Goal: Transaction & Acquisition: Download file/media

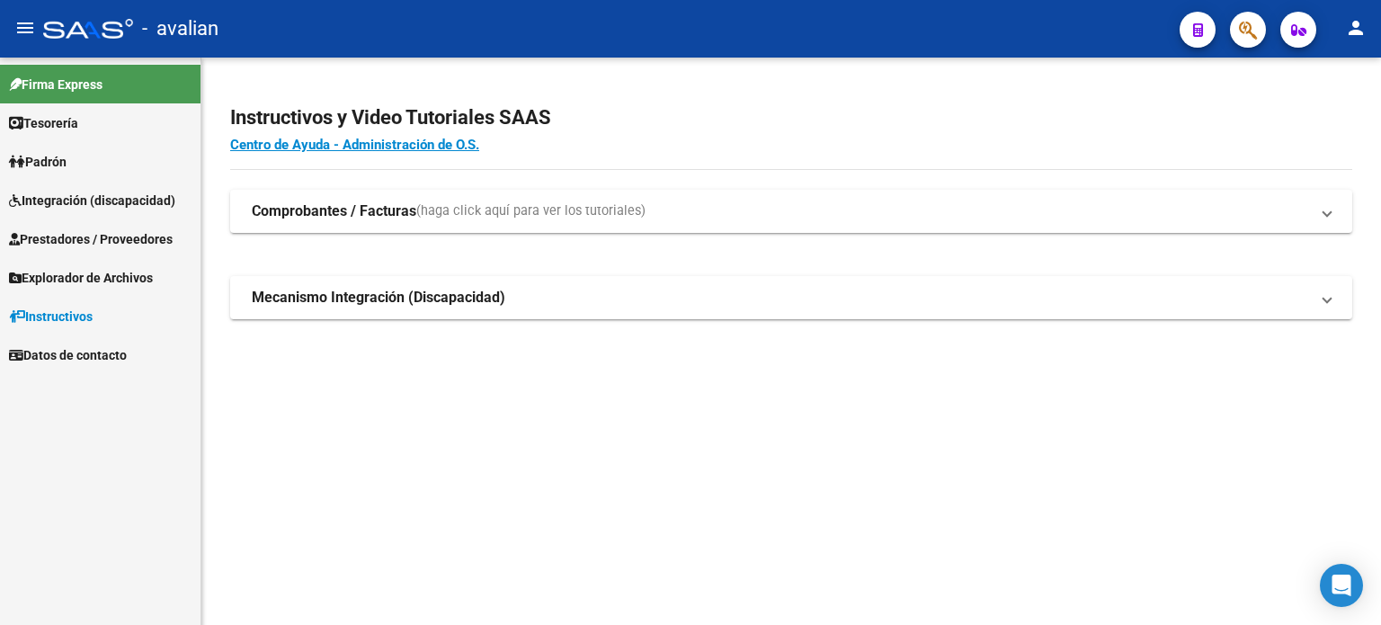
click at [99, 244] on span "Prestadores / Proveedores" at bounding box center [91, 239] width 164 height 20
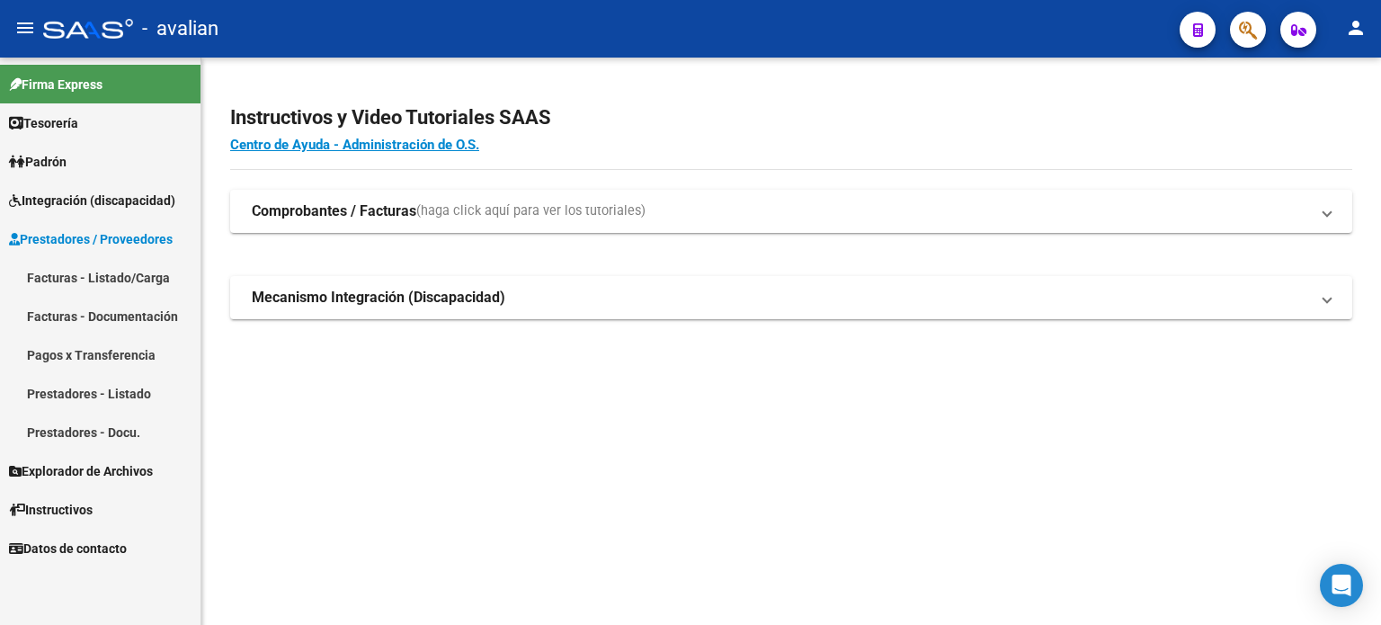
click at [99, 280] on link "Facturas - Listado/Carga" at bounding box center [100, 277] width 201 height 39
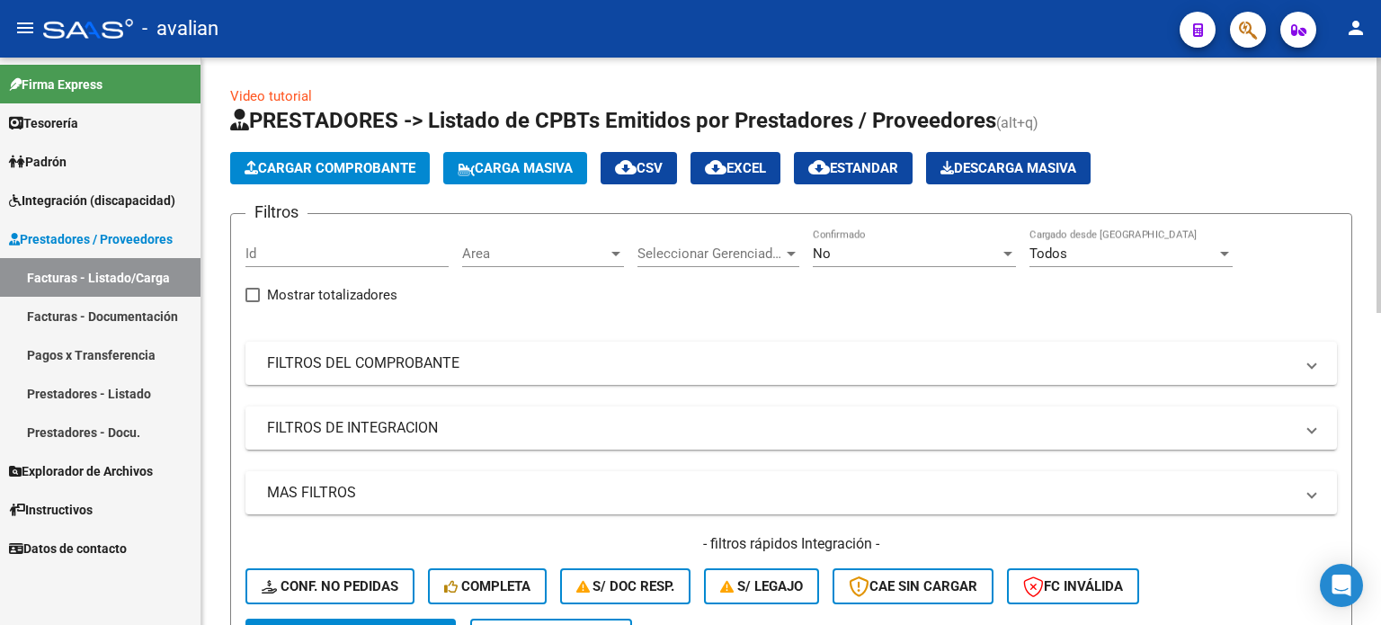
click at [491, 168] on span "Carga Masiva" at bounding box center [515, 168] width 115 height 16
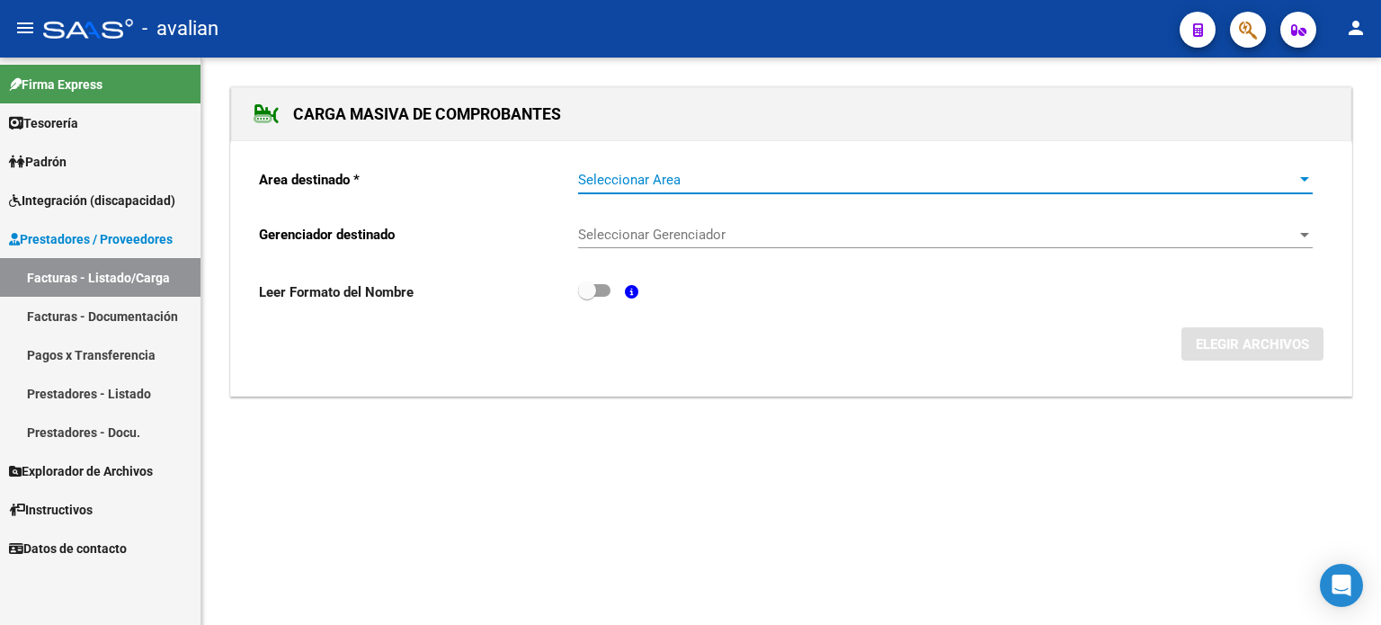
click at [621, 175] on span "Seleccionar Area" at bounding box center [937, 180] width 718 height 16
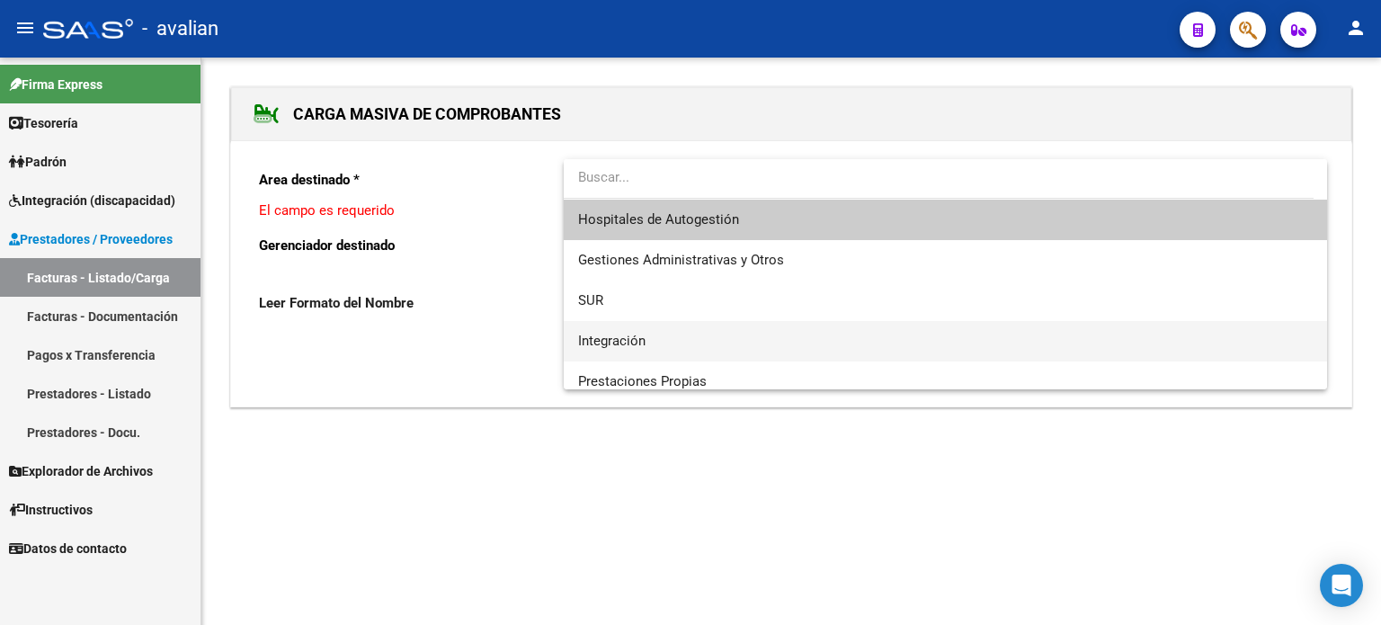
click at [593, 325] on span "Integración" at bounding box center [945, 341] width 735 height 40
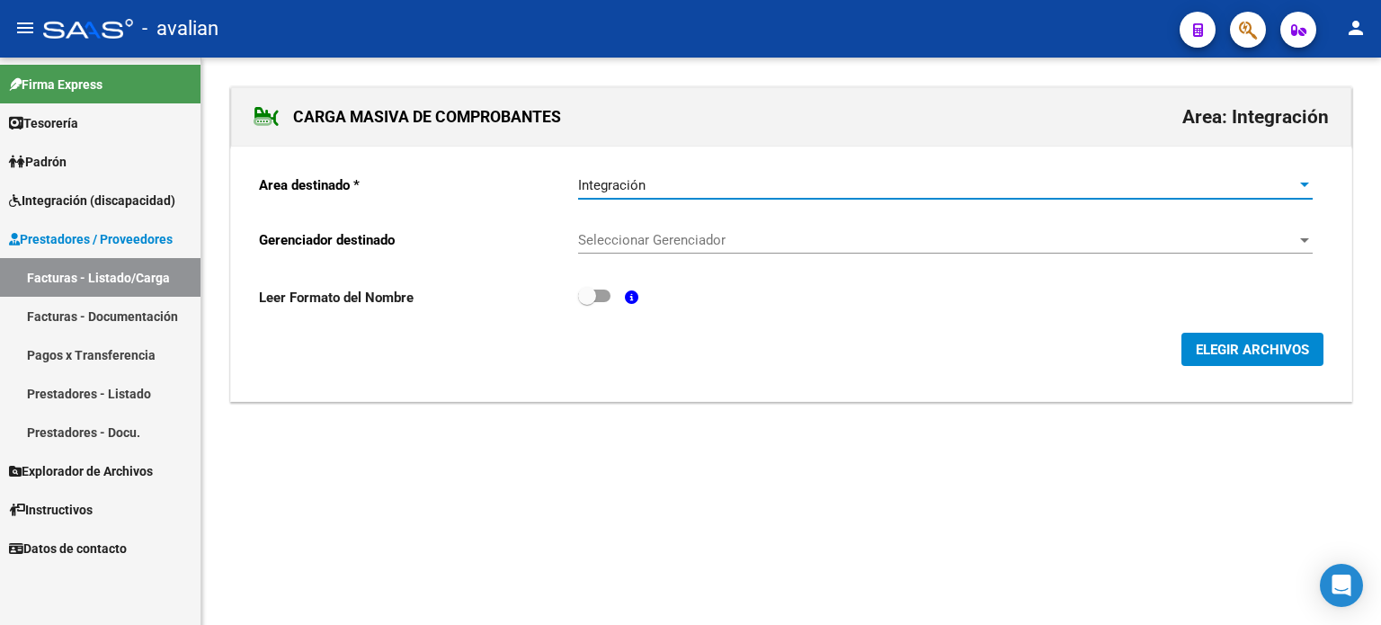
click at [605, 246] on span "Seleccionar Gerenciador" at bounding box center [937, 240] width 718 height 16
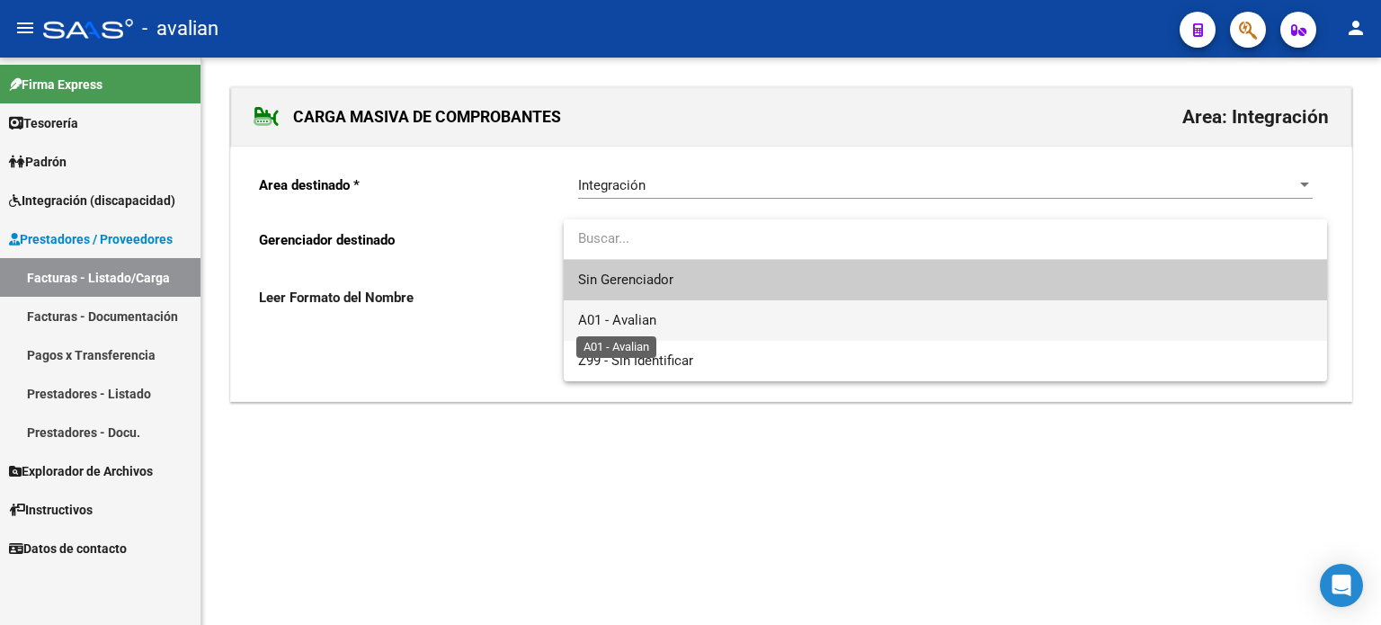
click at [606, 317] on span "A01 - Avalian" at bounding box center [617, 320] width 78 height 16
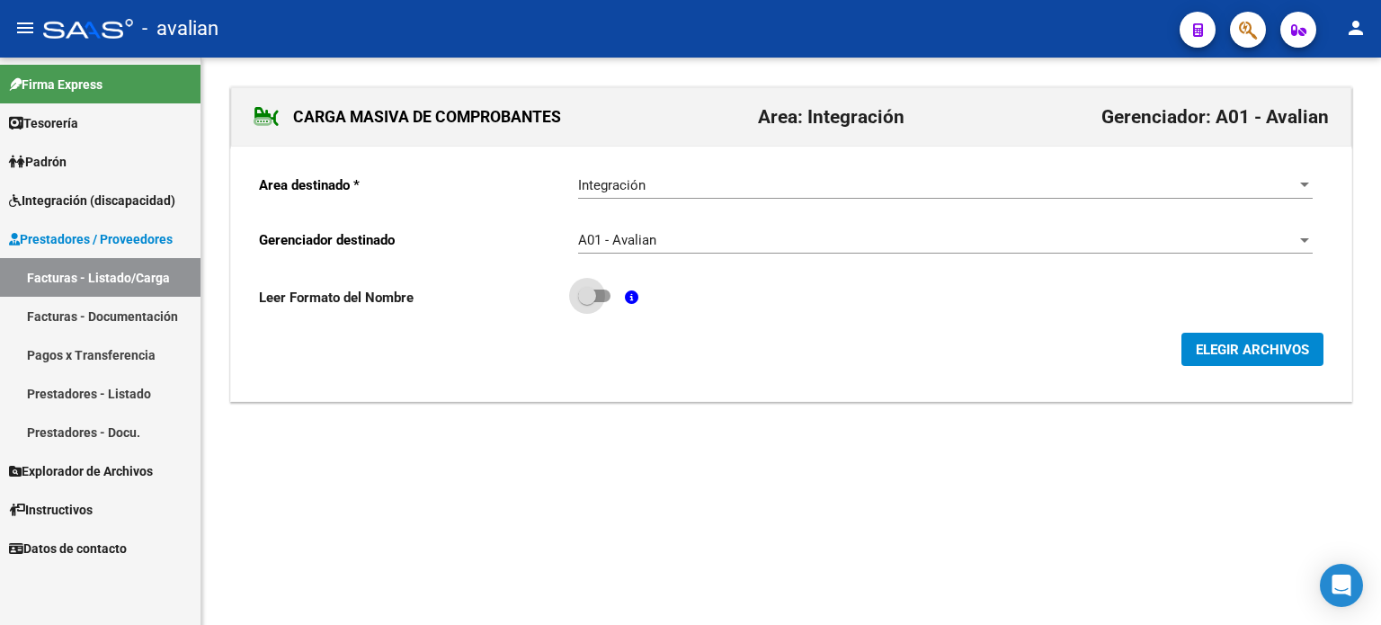
click at [602, 297] on span at bounding box center [594, 296] width 32 height 13
click at [587, 302] on input "checkbox" at bounding box center [586, 302] width 1 height 1
checkbox input "true"
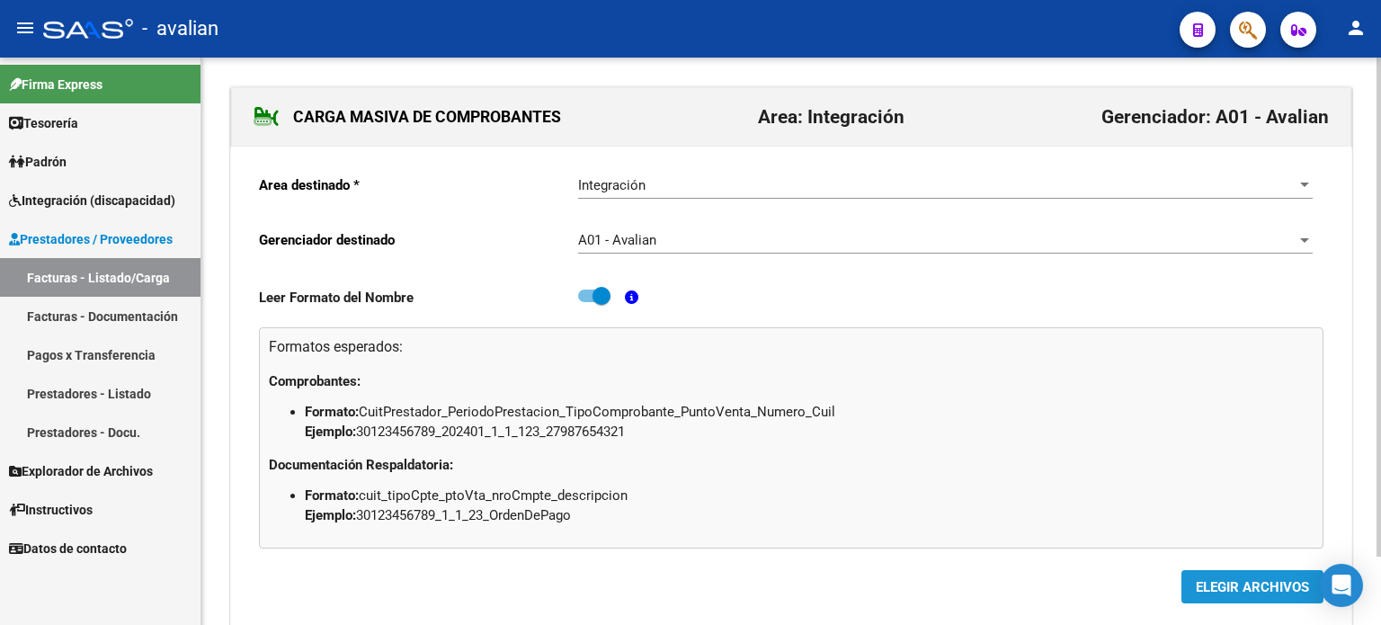
click at [1216, 585] on span "ELEGIR ARCHIVOS" at bounding box center [1252, 587] width 113 height 16
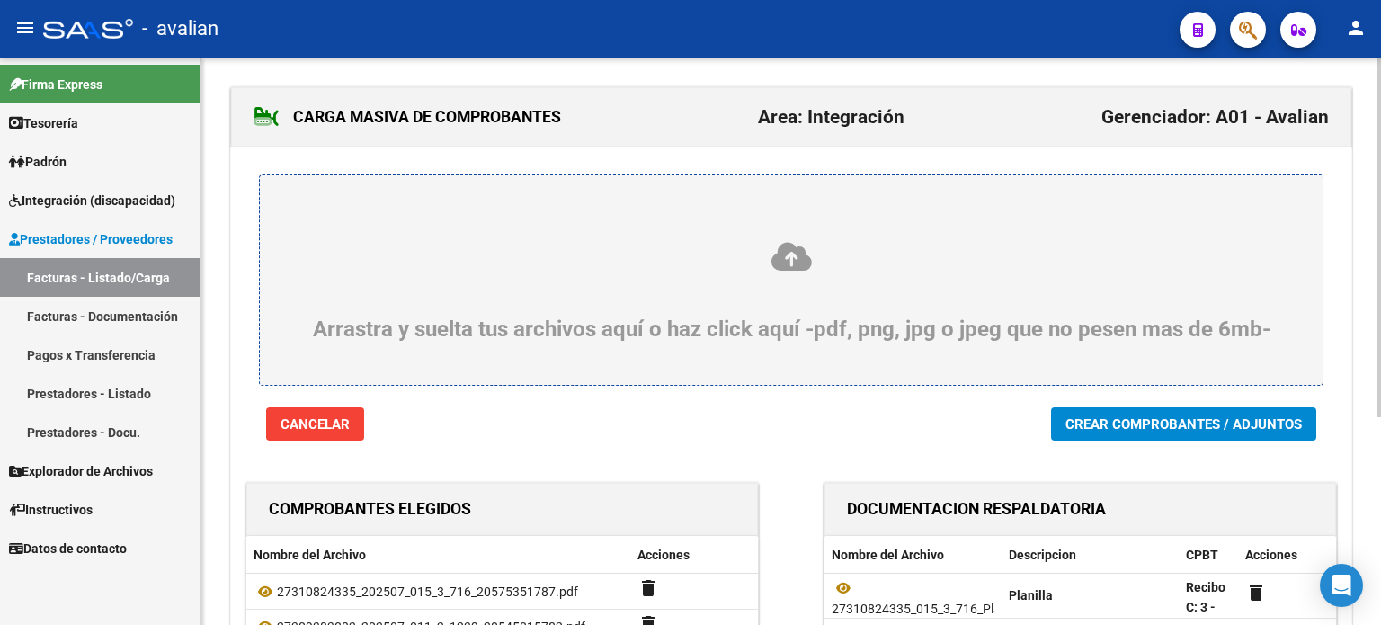
scroll to position [59, 0]
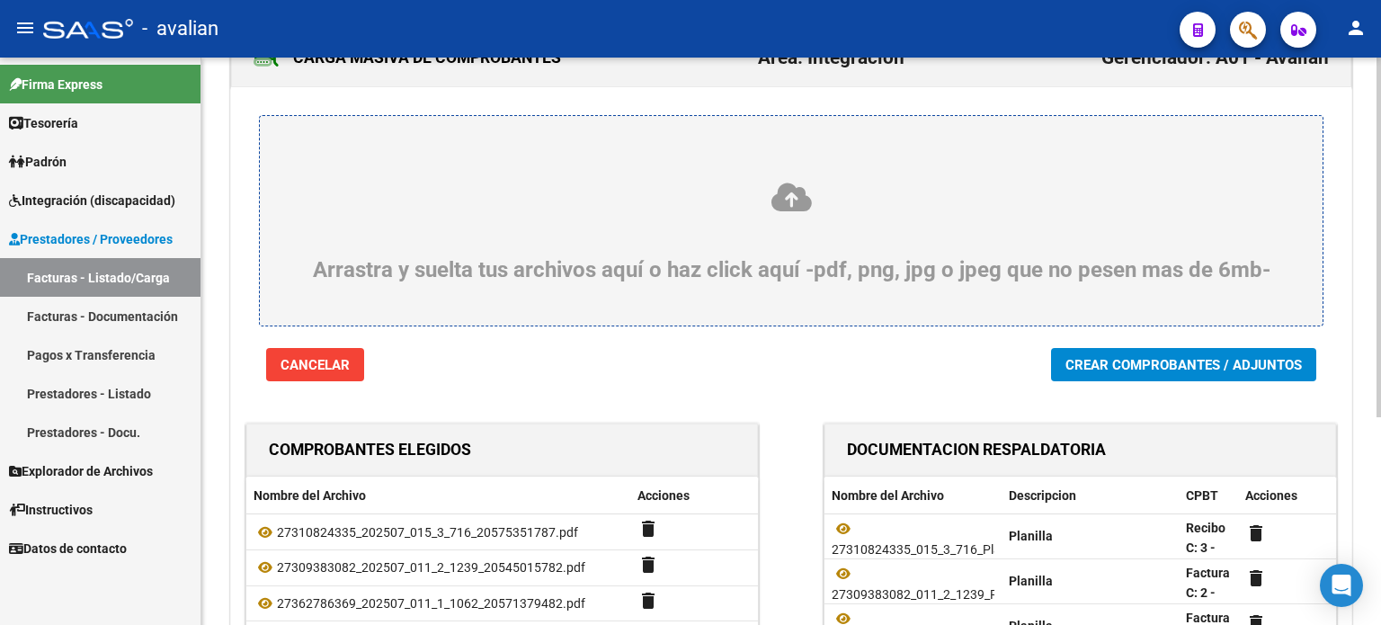
click at [1059, 355] on button "Crear Comprobantes / Adjuntos" at bounding box center [1183, 364] width 265 height 33
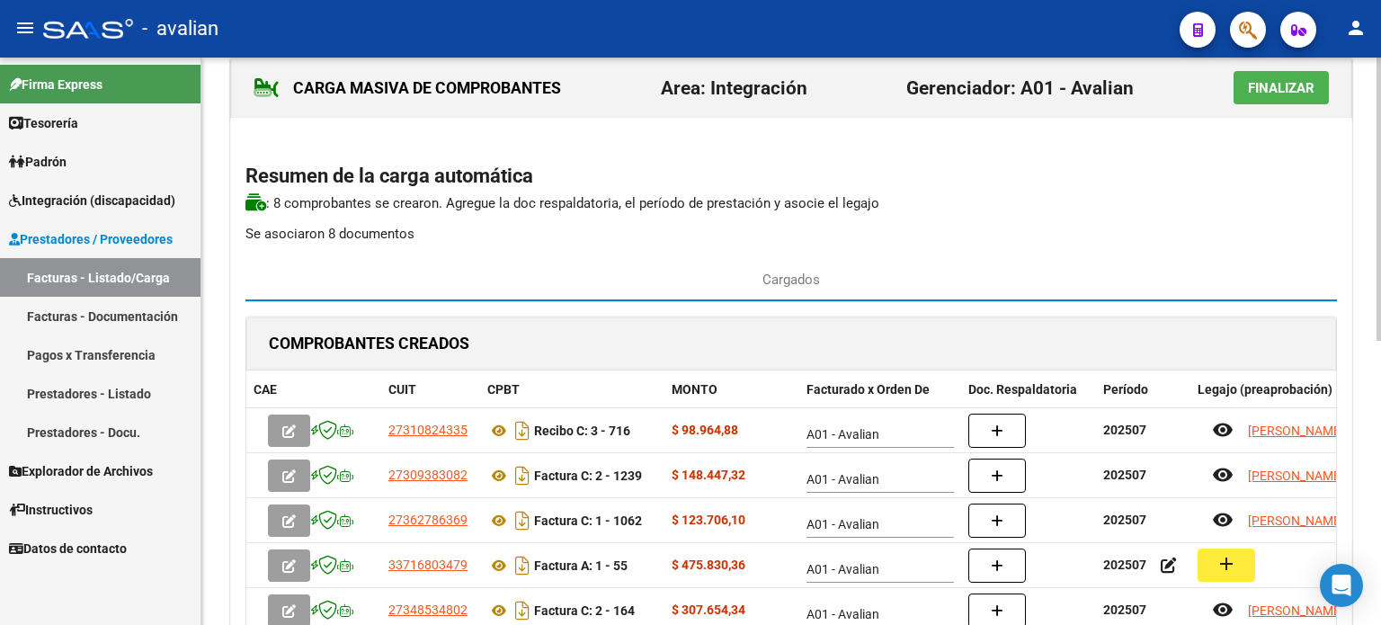
scroll to position [0, 0]
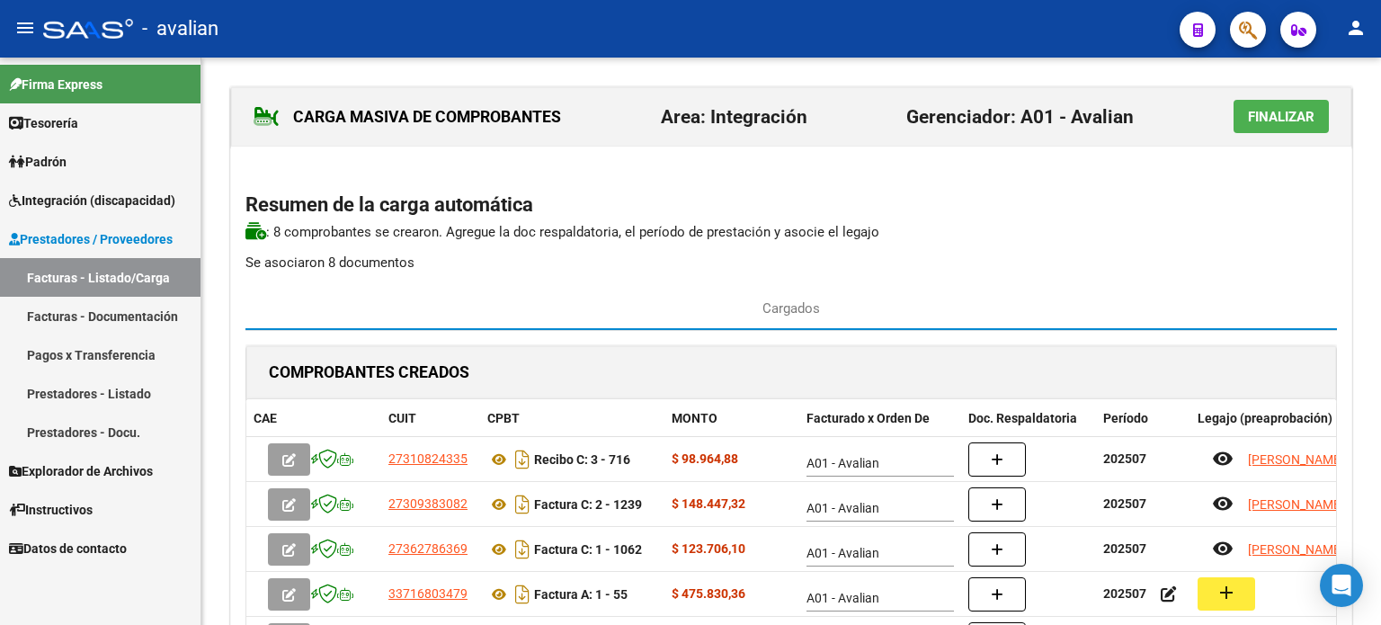
click at [1289, 127] on button "Finalizar" at bounding box center [1281, 116] width 95 height 33
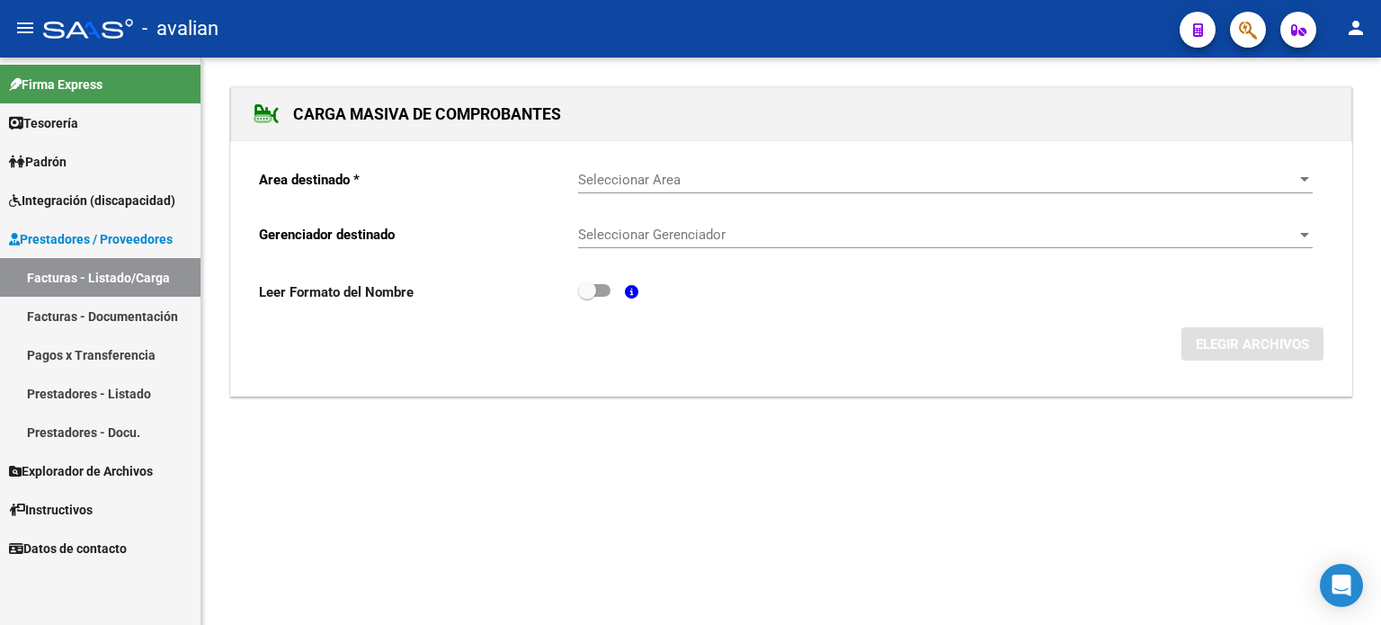
drag, startPoint x: 53, startPoint y: 280, endPoint x: 67, endPoint y: 287, distance: 15.3
click at [53, 280] on link "Facturas - Listado/Carga" at bounding box center [100, 277] width 201 height 39
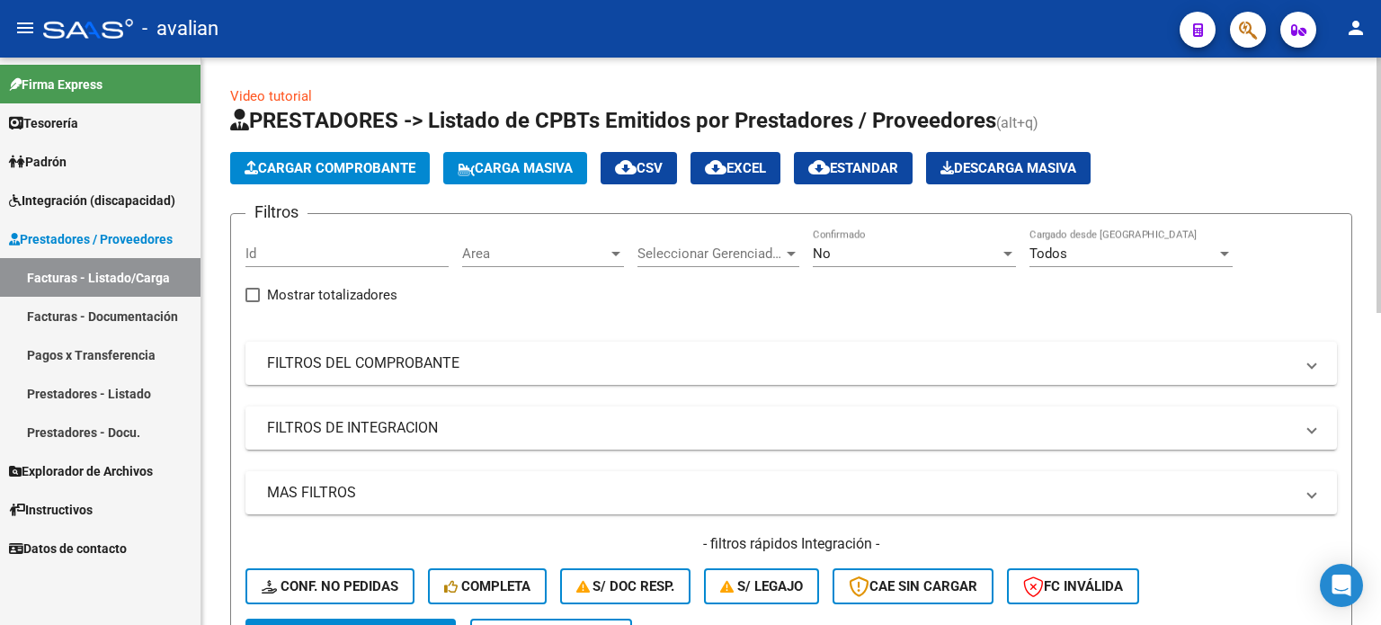
scroll to position [120, 0]
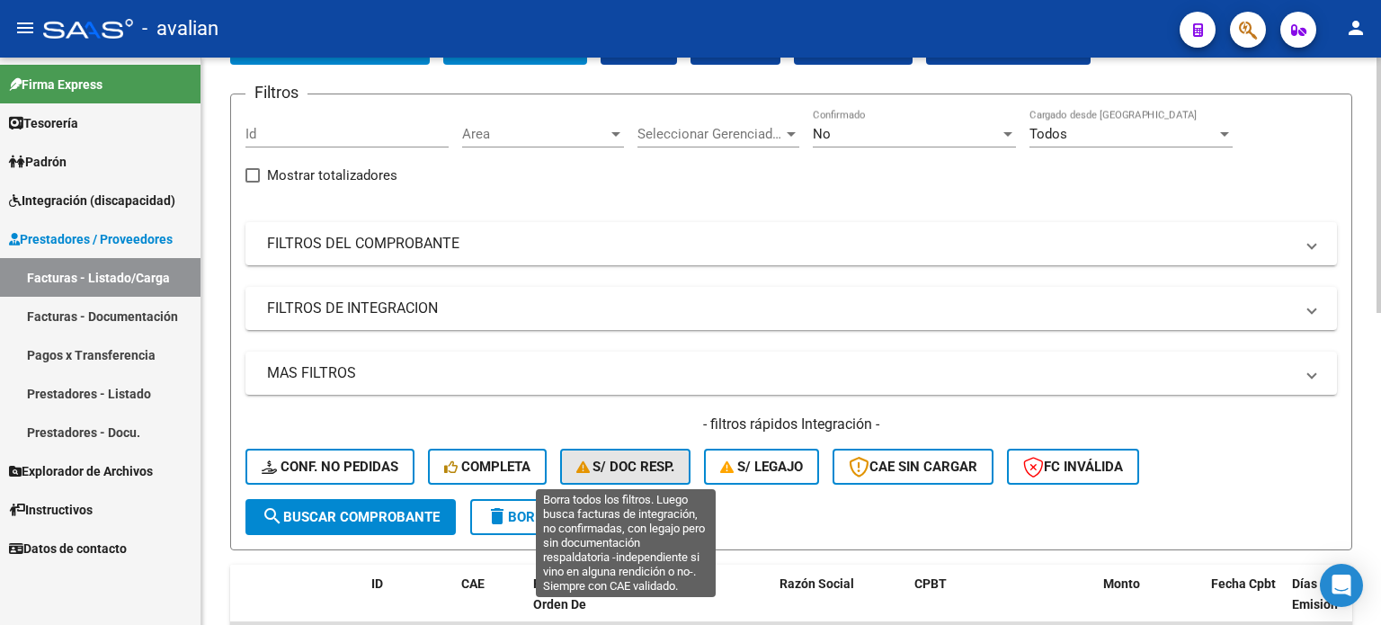
click at [656, 451] on button "S/ Doc Resp." at bounding box center [625, 467] width 131 height 36
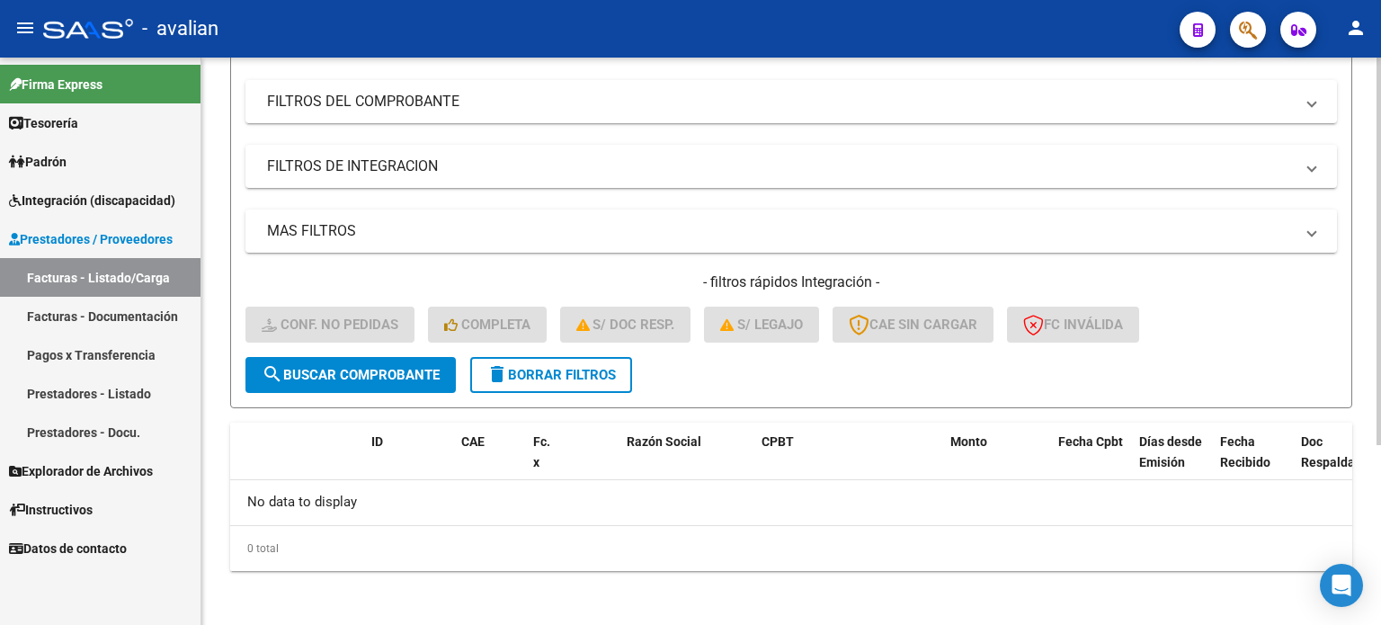
drag, startPoint x: 592, startPoint y: 382, endPoint x: 545, endPoint y: 367, distance: 49.2
click at [591, 382] on button "delete Borrar Filtros" at bounding box center [551, 375] width 162 height 36
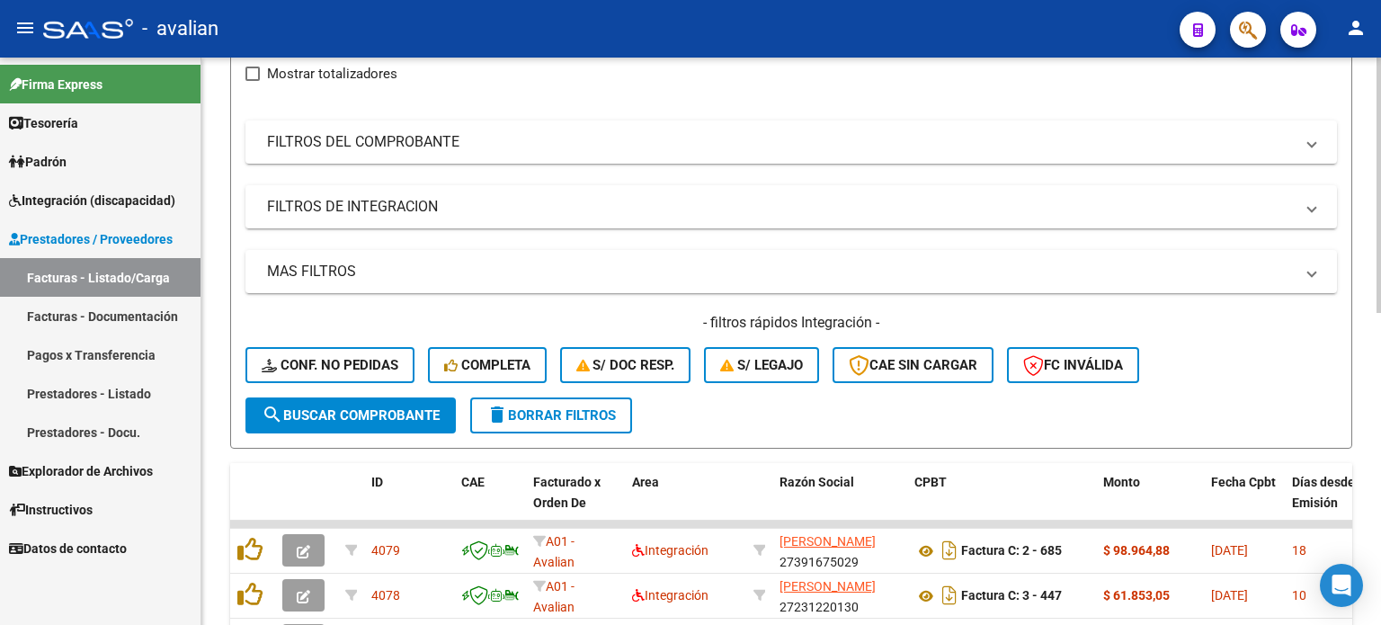
scroll to position [262, 0]
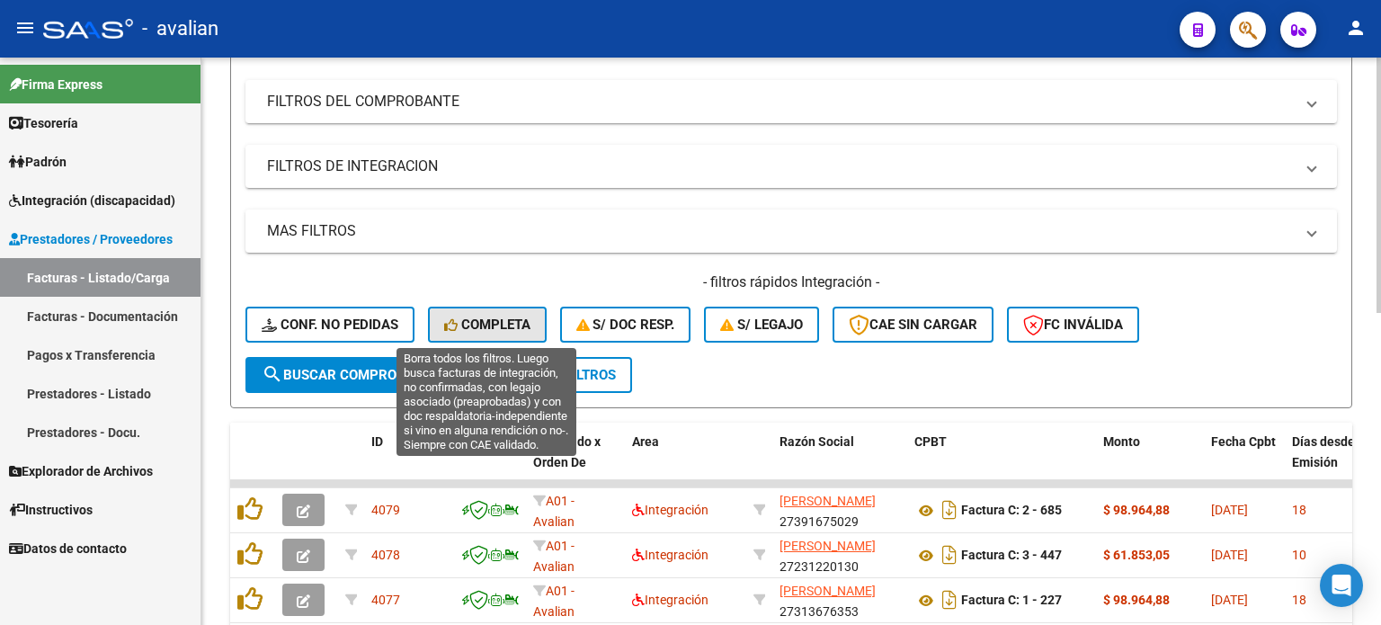
click at [496, 319] on span "Completa" at bounding box center [487, 325] width 86 height 16
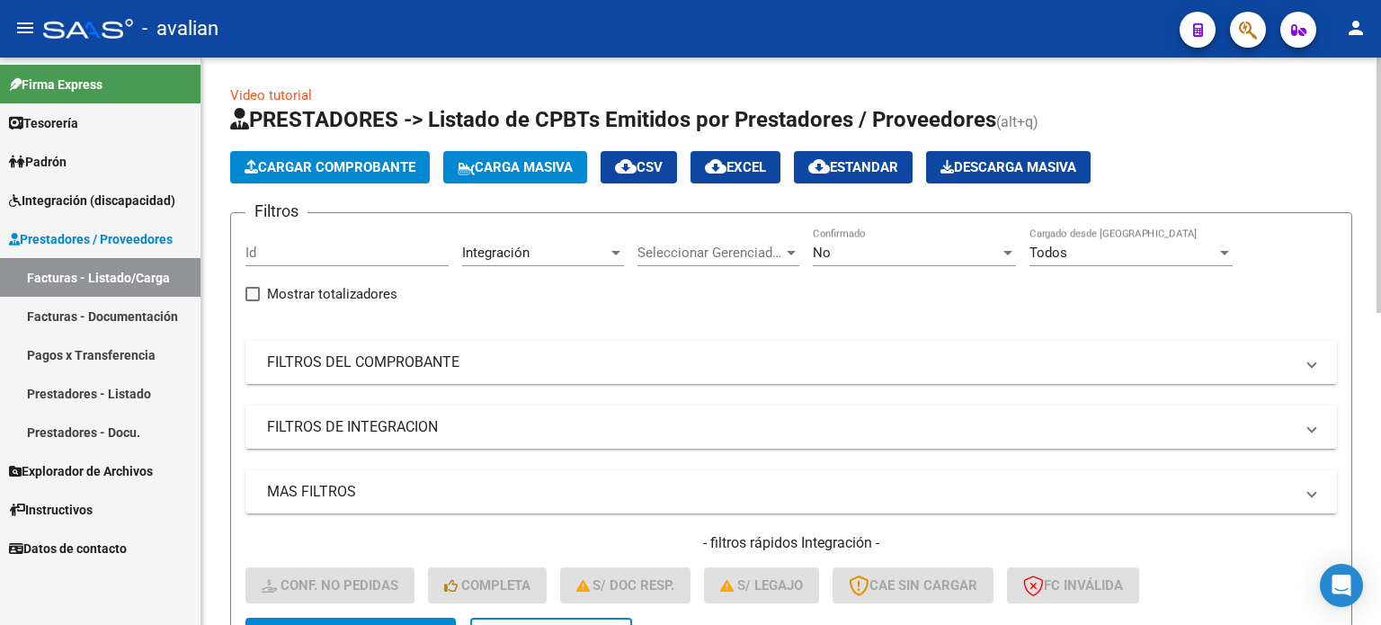
scroll to position [0, 0]
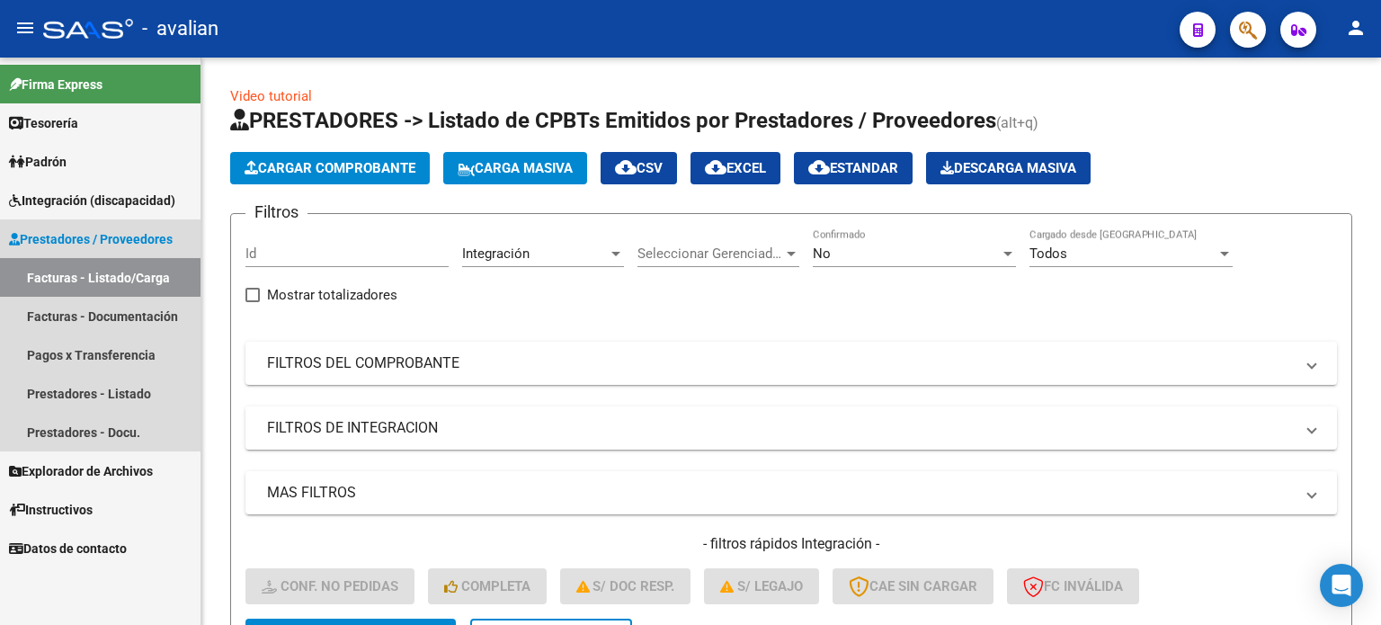
click at [116, 281] on link "Facturas - Listado/Carga" at bounding box center [100, 277] width 201 height 39
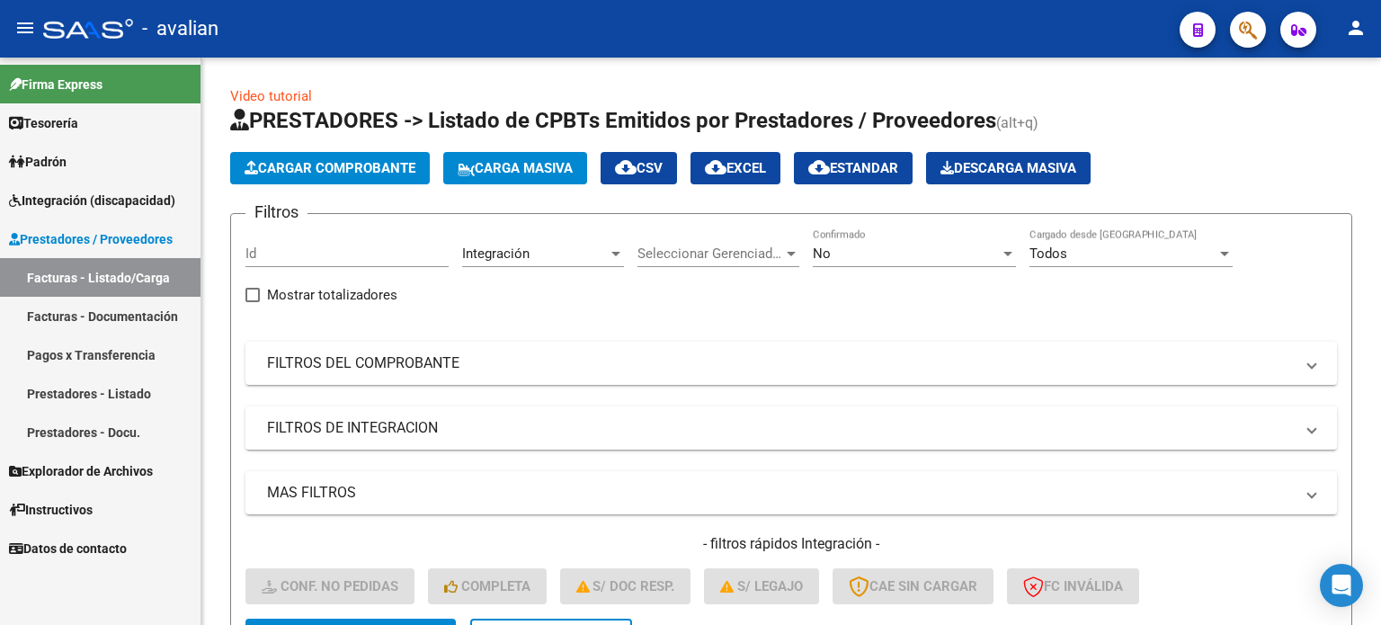
click at [86, 467] on span "Explorador de Archivos" at bounding box center [81, 471] width 144 height 20
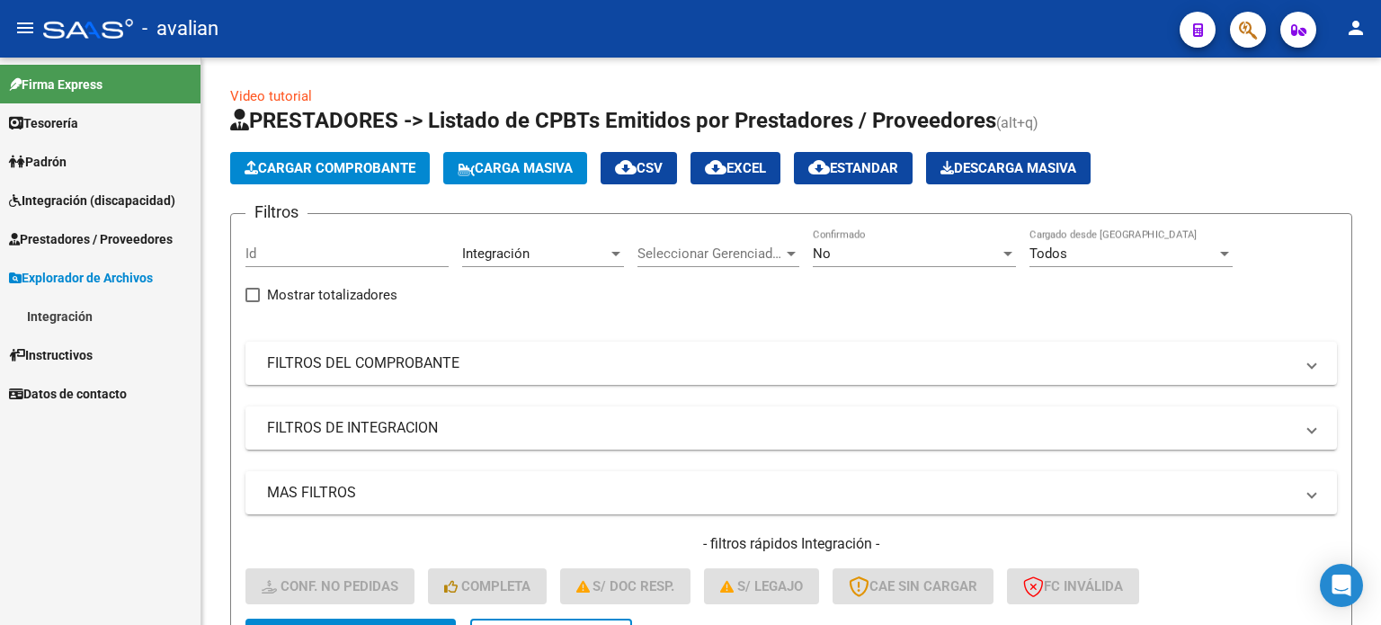
click at [69, 316] on link "Integración" at bounding box center [100, 316] width 201 height 39
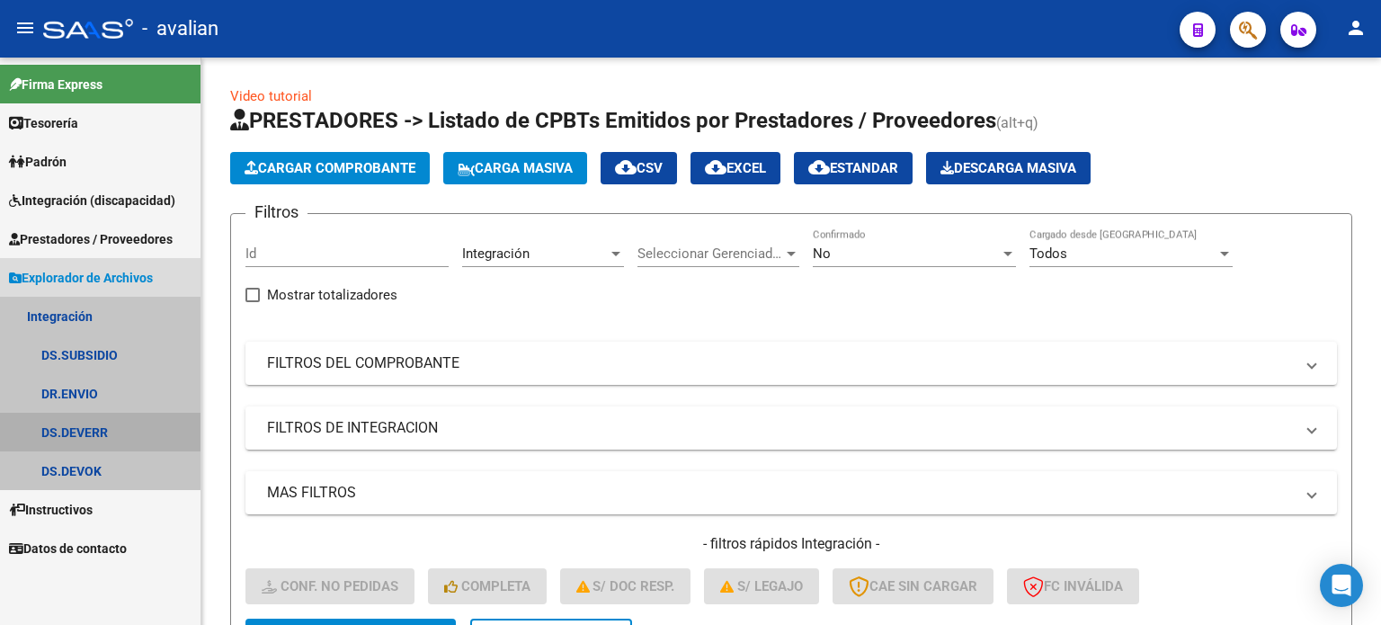
click at [94, 432] on link "DS.DEVERR" at bounding box center [100, 432] width 201 height 39
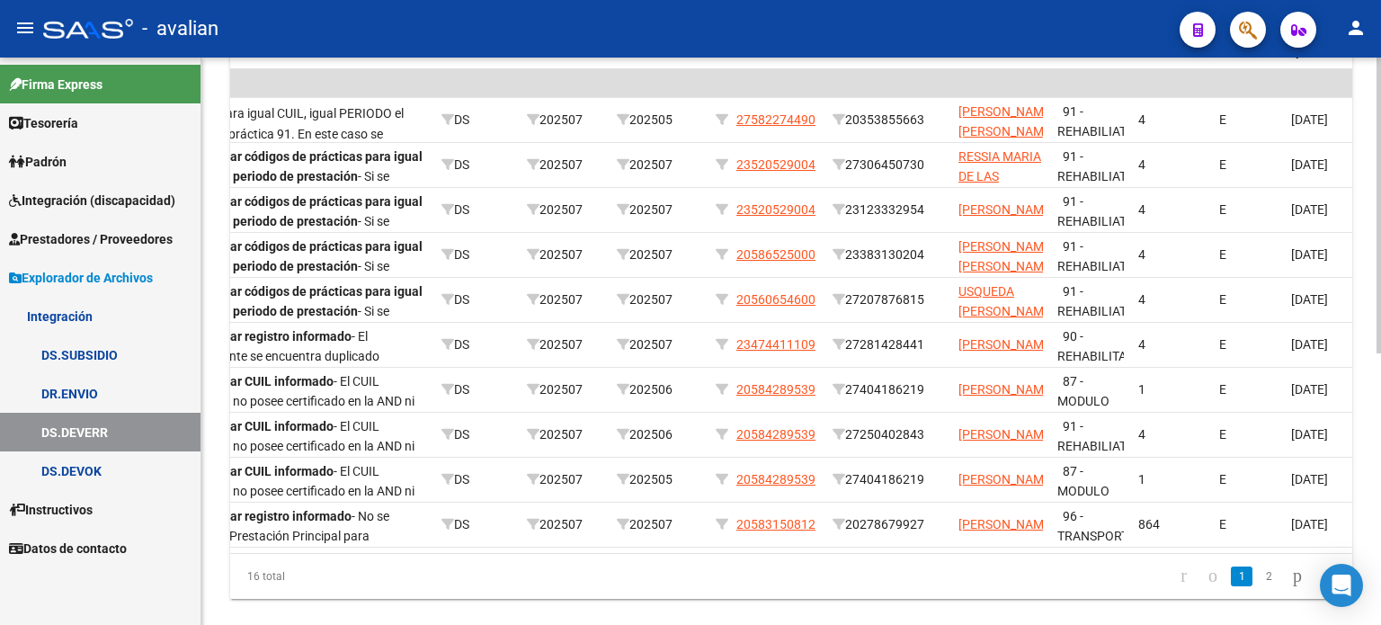
scroll to position [0, 374]
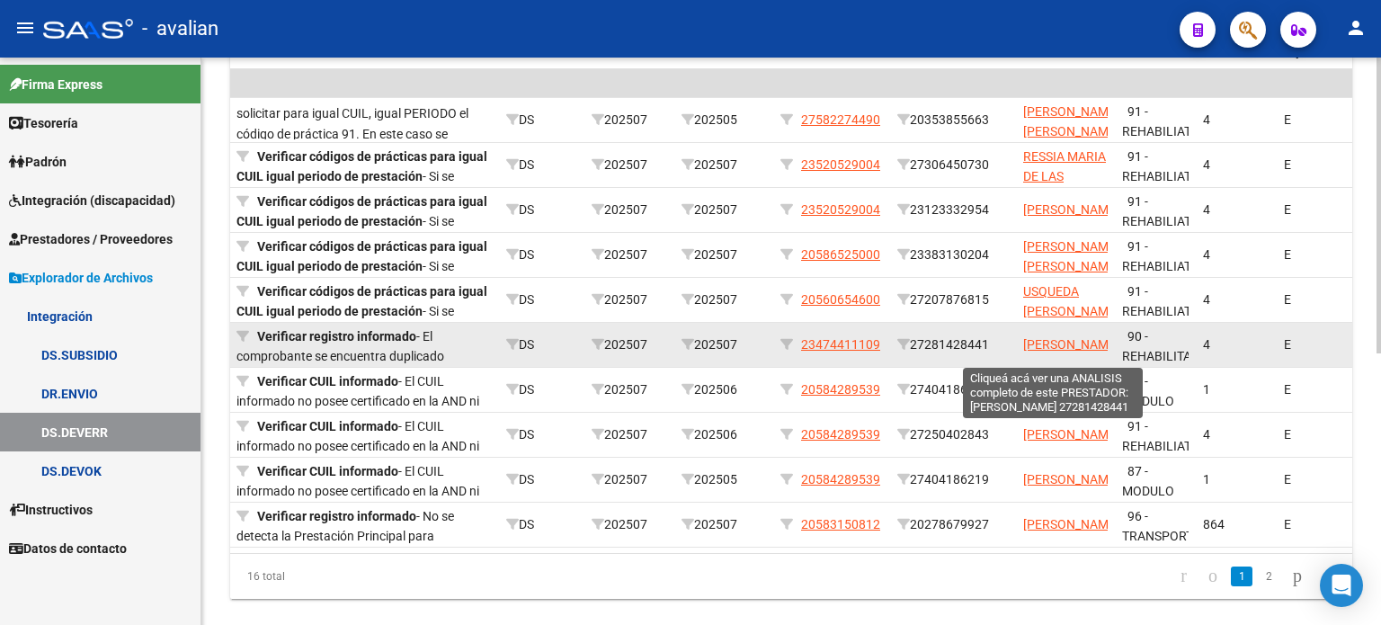
click at [1040, 337] on span "[PERSON_NAME]" at bounding box center [1071, 344] width 96 height 14
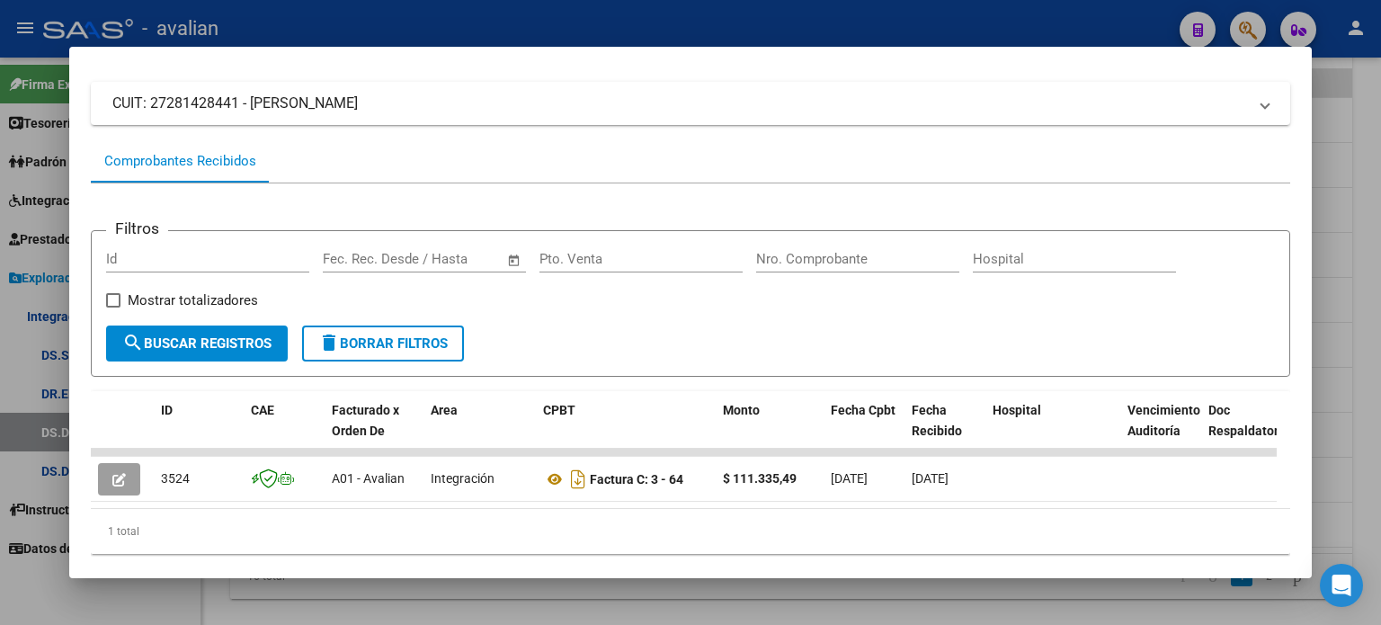
scroll to position [148, 0]
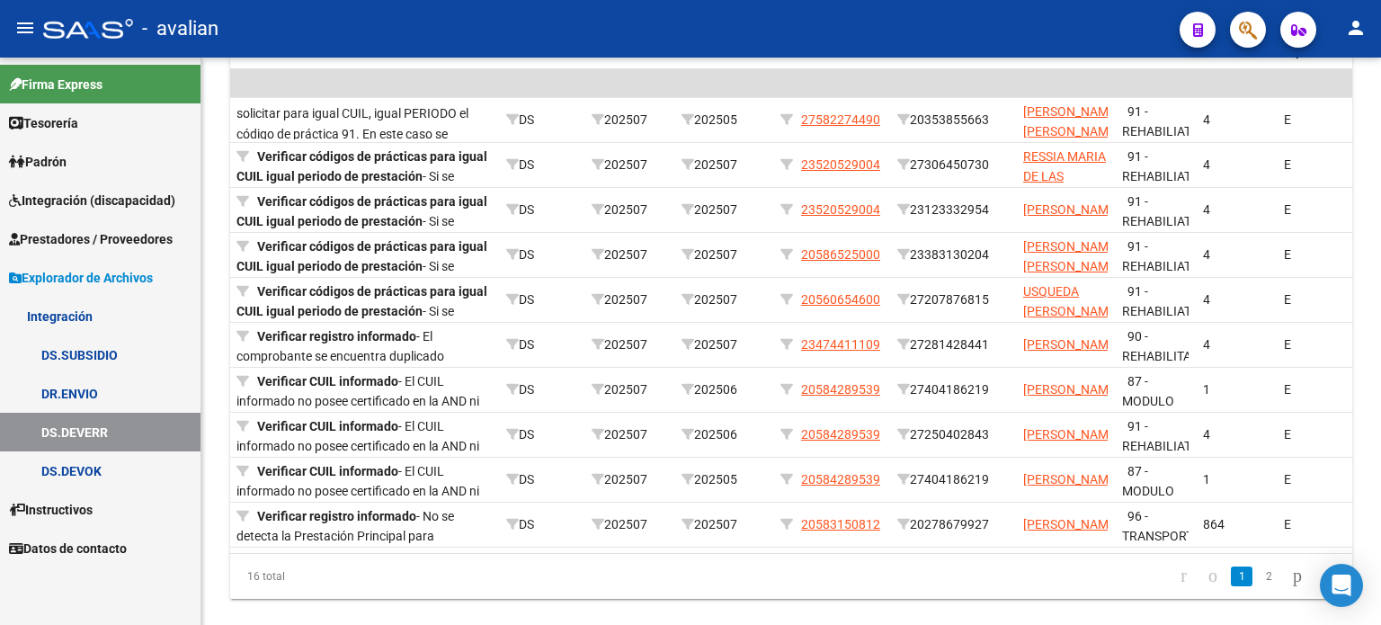
click at [72, 280] on span "Explorador de Archivos" at bounding box center [81, 278] width 144 height 20
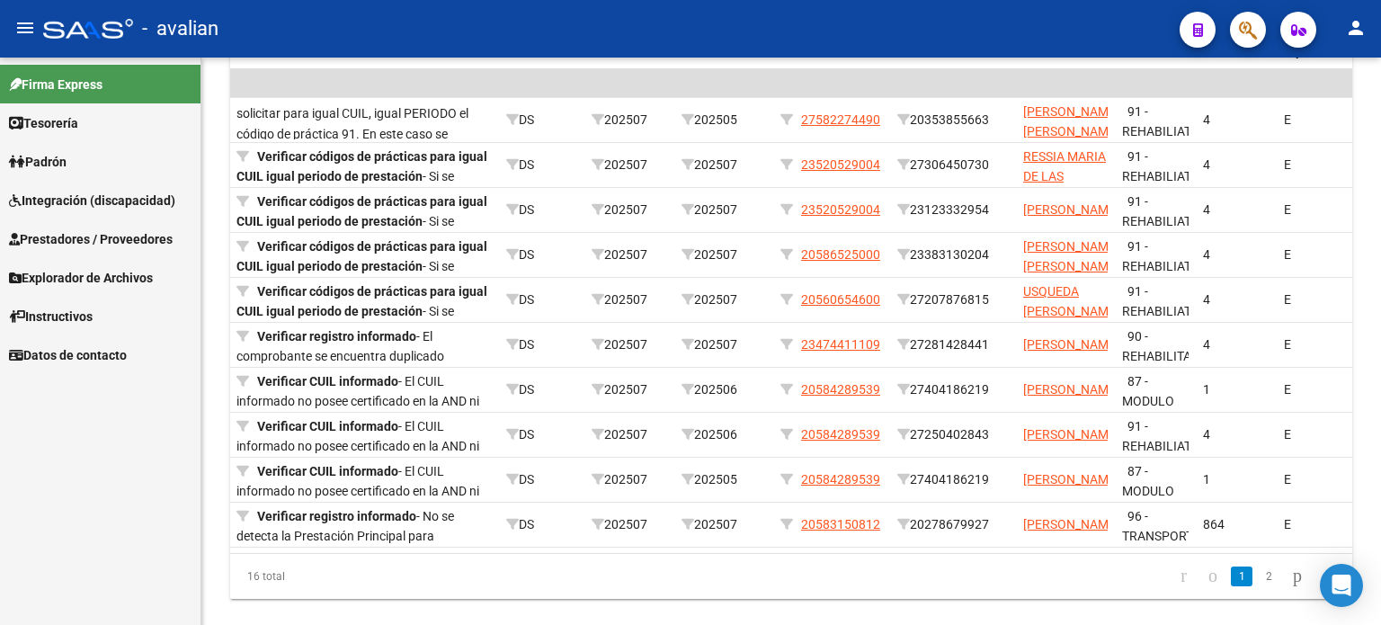
click at [101, 205] on span "Integración (discapacidad)" at bounding box center [92, 201] width 166 height 20
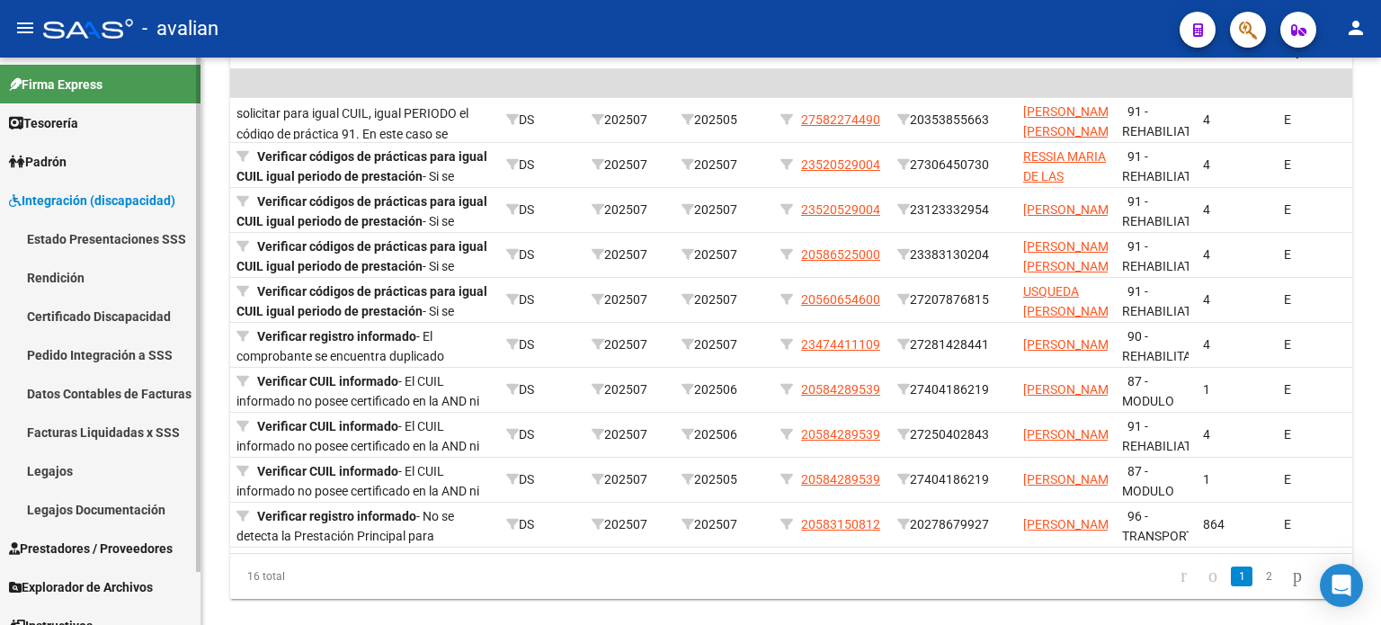
click at [91, 352] on link "Pedido Integración a SSS" at bounding box center [100, 354] width 201 height 39
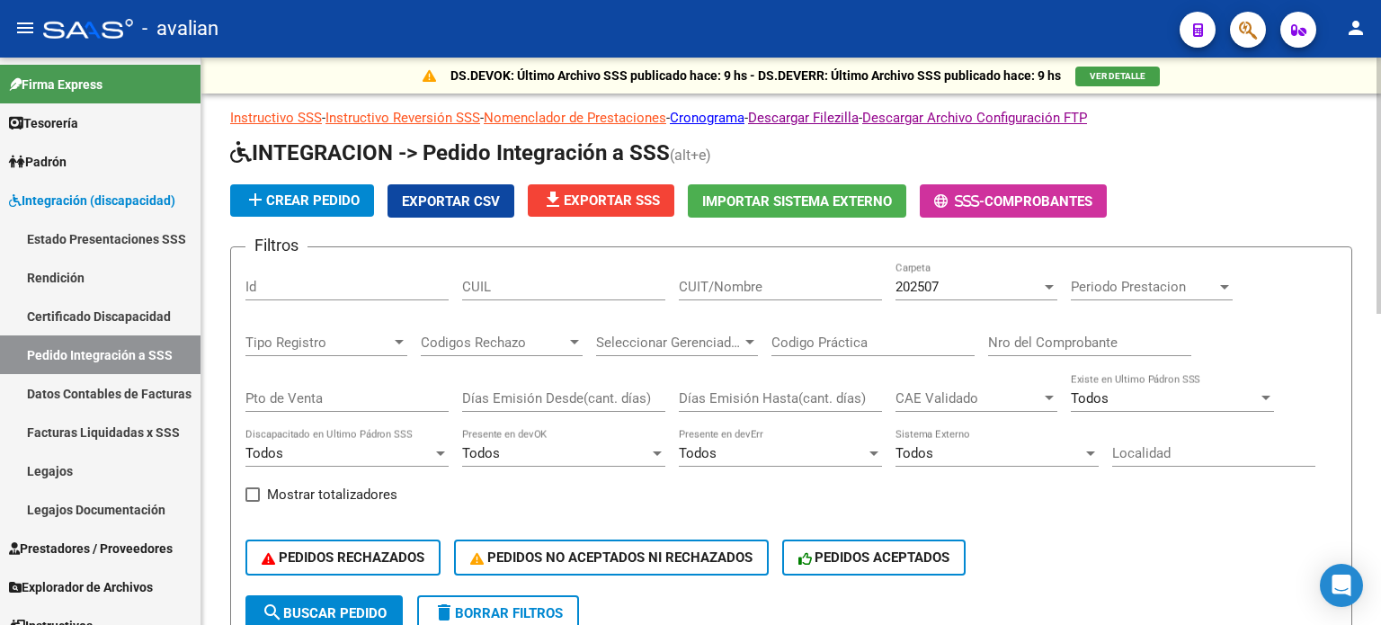
scroll to position [59, 0]
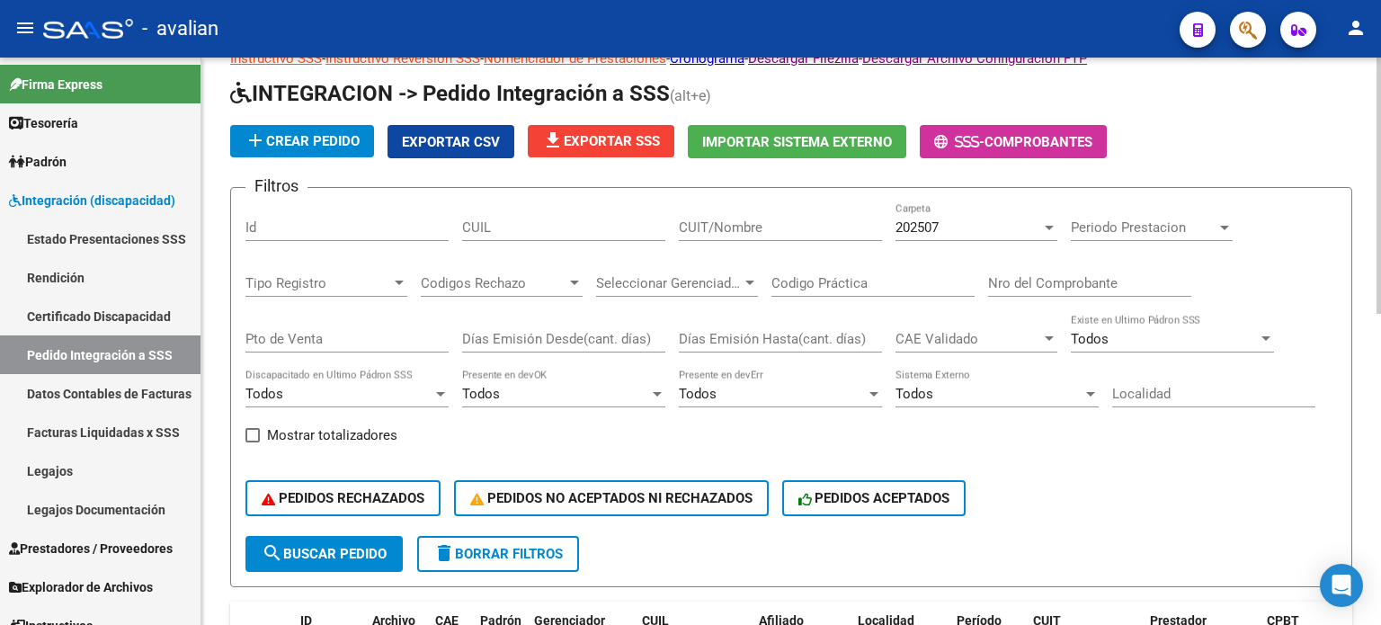
click at [603, 144] on span "file_download Exportar SSS" at bounding box center [601, 141] width 118 height 16
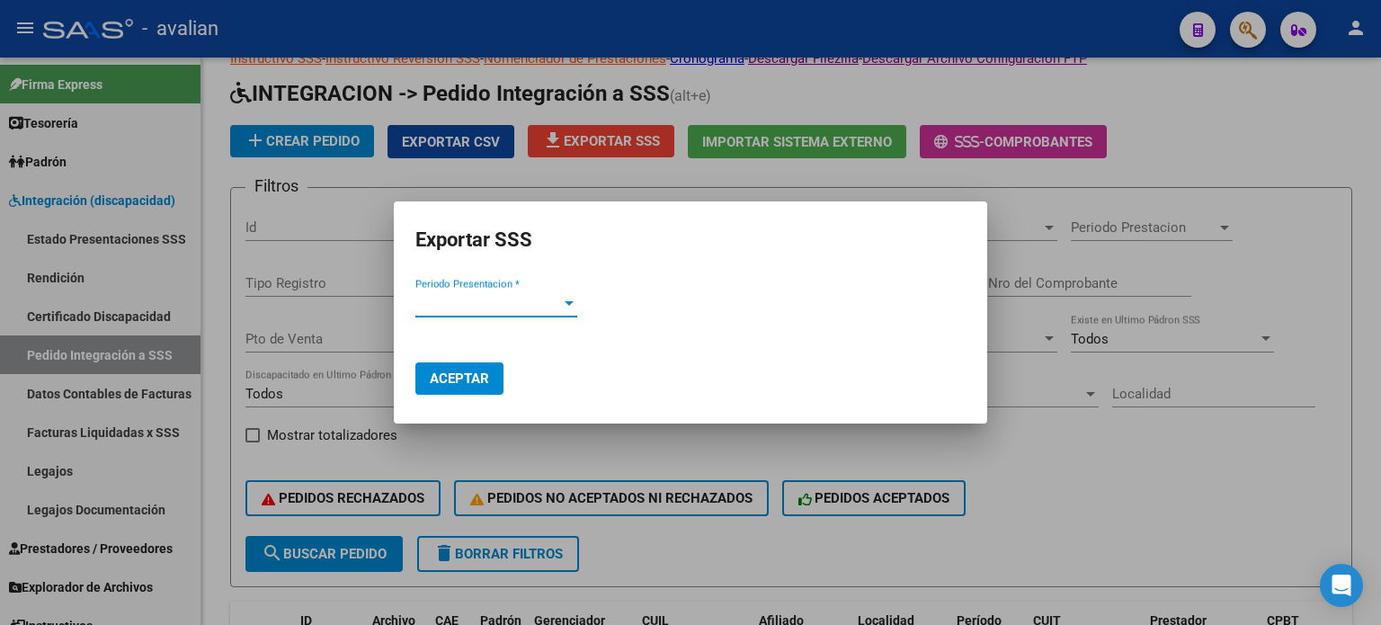
click at [484, 300] on span "Periodo Presentacion *" at bounding box center [488, 303] width 146 height 16
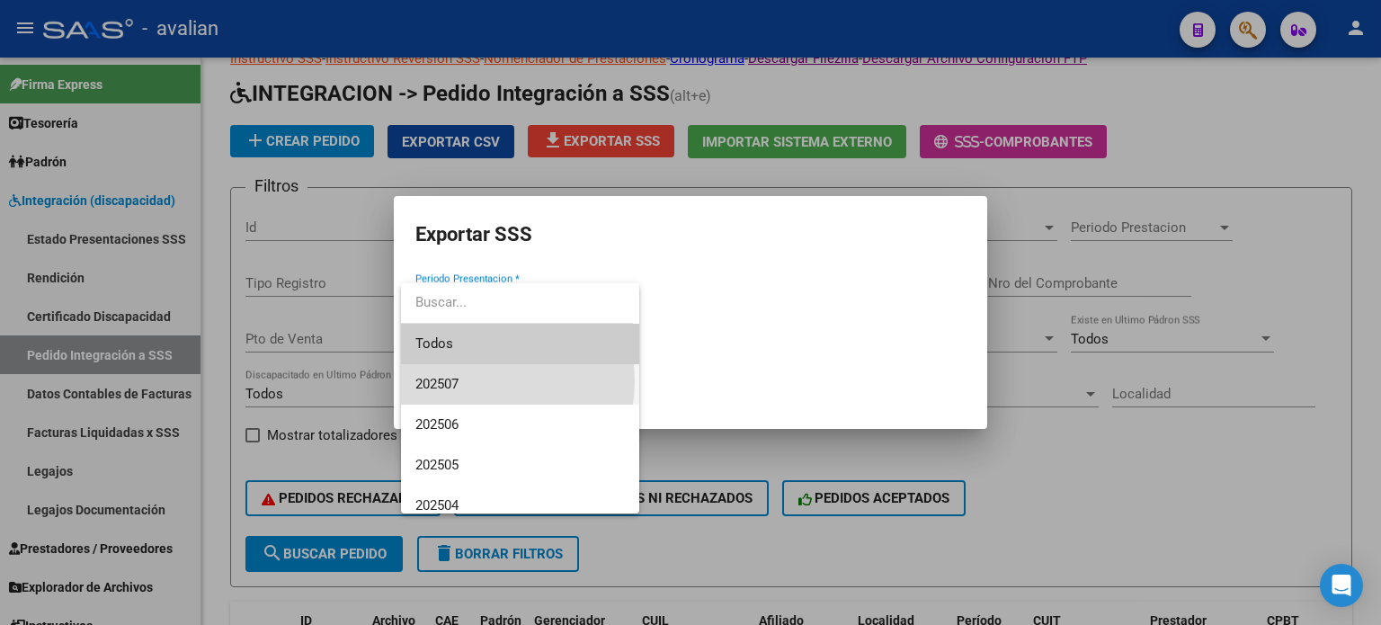
click at [471, 380] on span "202507" at bounding box center [520, 384] width 210 height 40
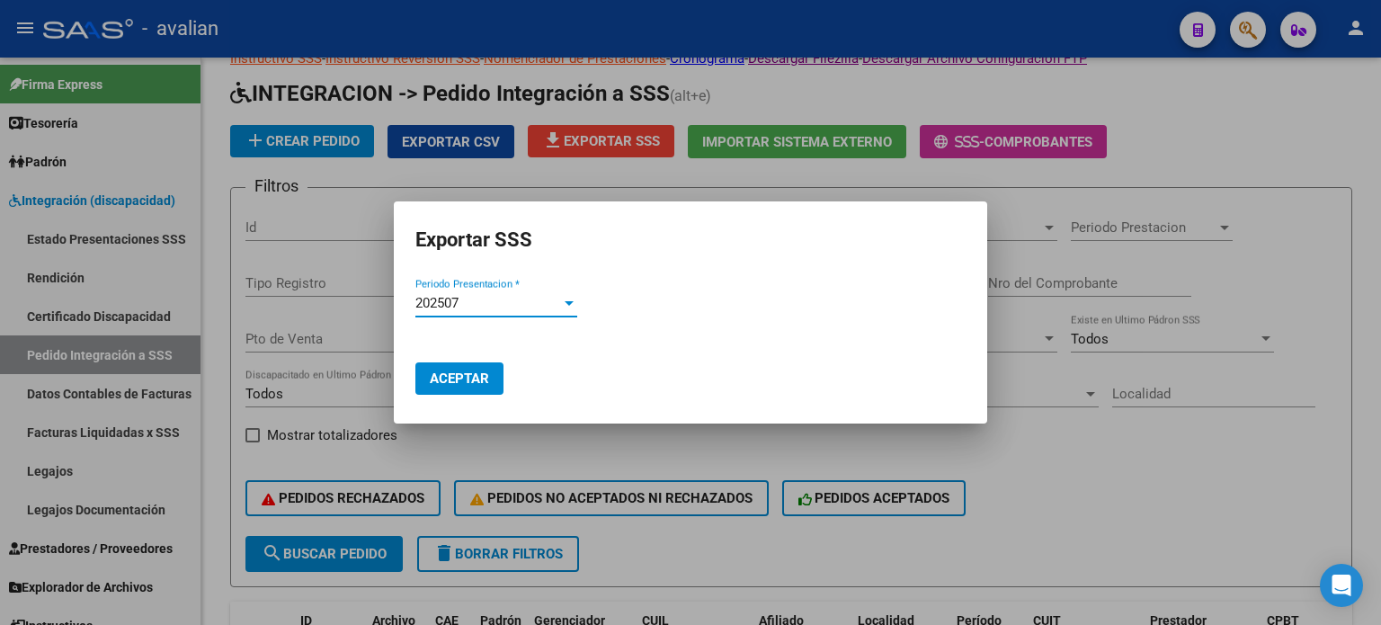
click at [478, 378] on span "Aceptar" at bounding box center [459, 378] width 59 height 16
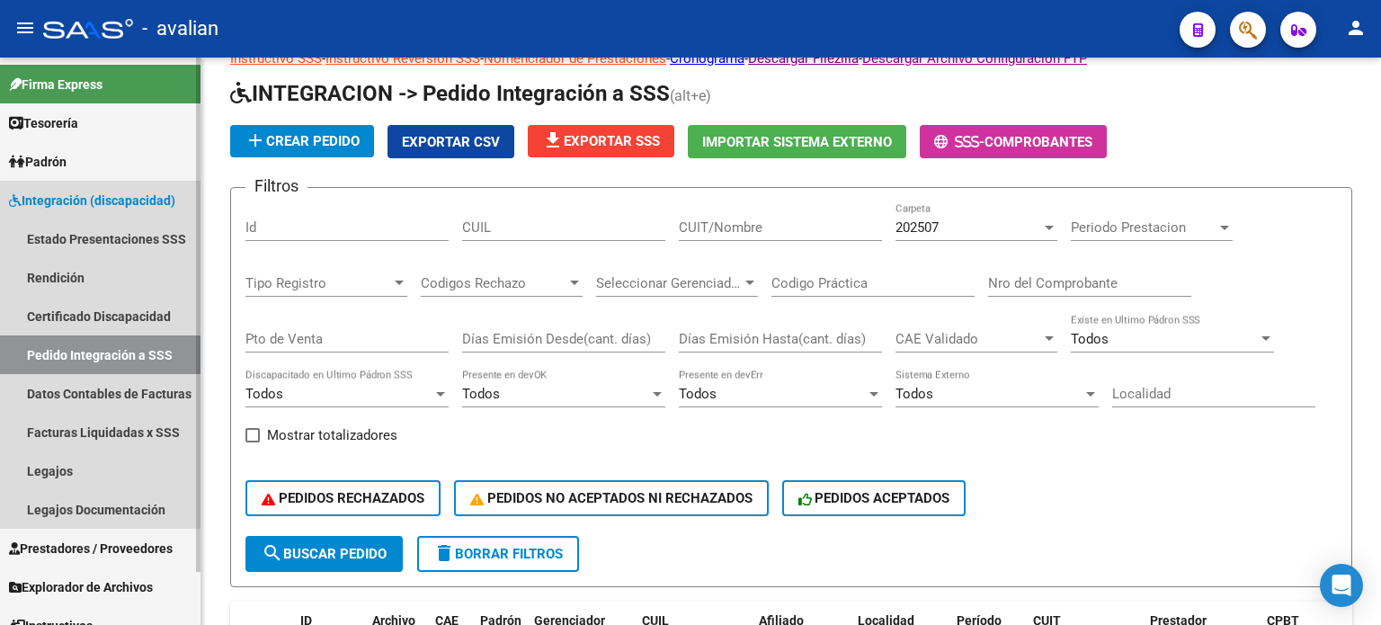
click at [44, 201] on span "Integración (discapacidad)" at bounding box center [92, 201] width 166 height 20
